Goal: Task Accomplishment & Management: Use online tool/utility

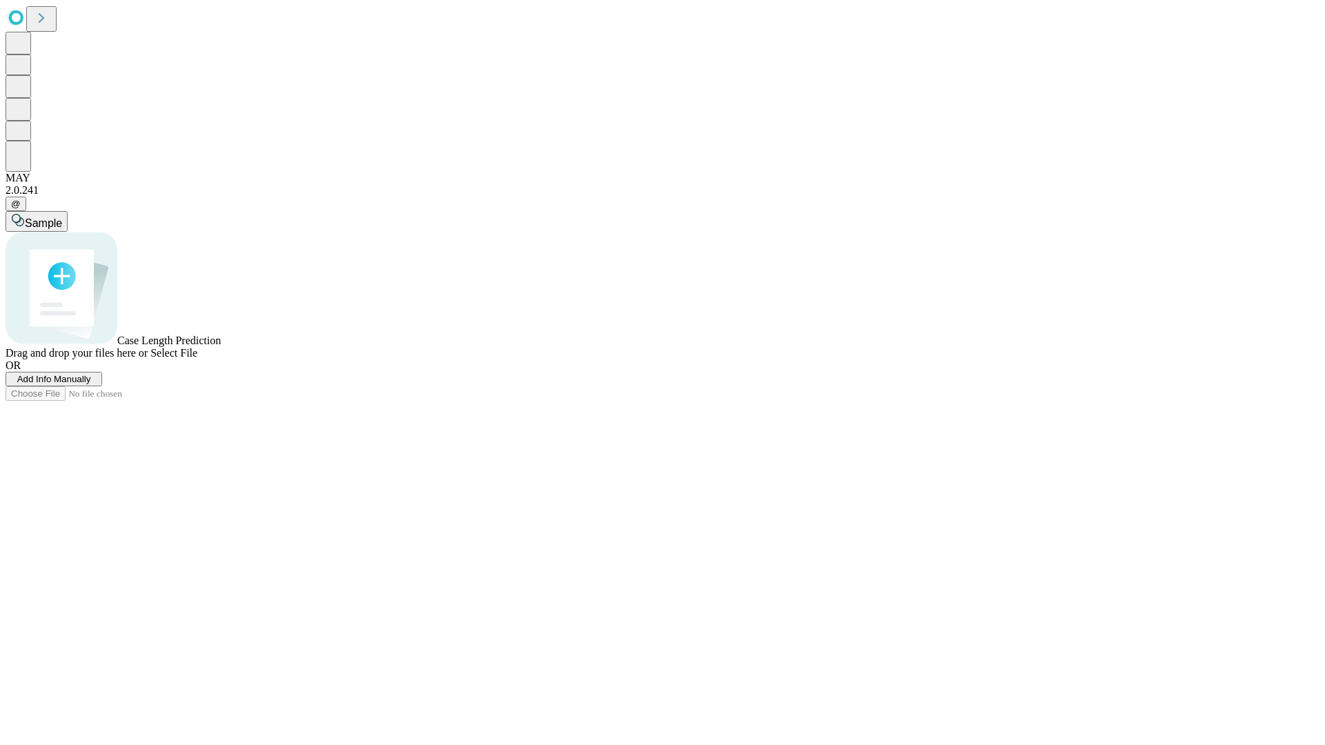
click at [91, 384] on span "Add Info Manually" at bounding box center [54, 379] width 74 height 10
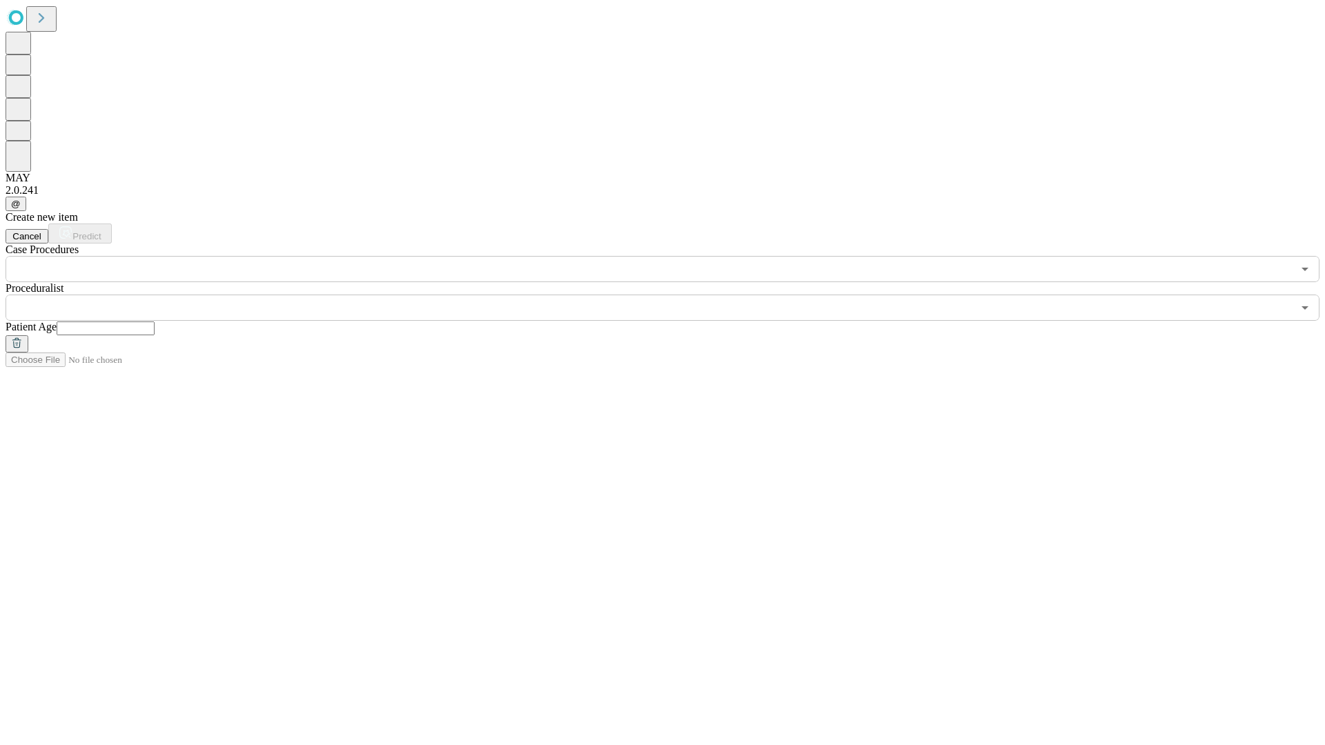
click at [155, 322] on input "text" at bounding box center [106, 329] width 98 height 14
type input "*"
click at [672, 295] on input "text" at bounding box center [649, 308] width 1287 height 26
